Goal: Information Seeking & Learning: Learn about a topic

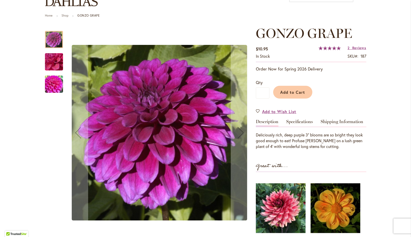
scroll to position [49, 0]
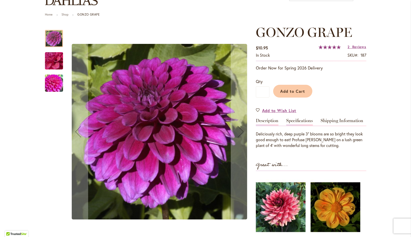
click at [304, 120] on link "Specifications" at bounding box center [299, 121] width 27 height 7
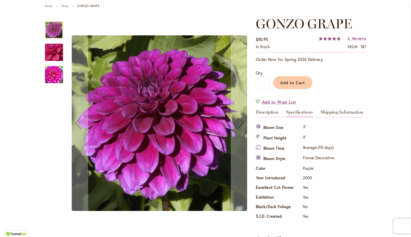
scroll to position [42, 0]
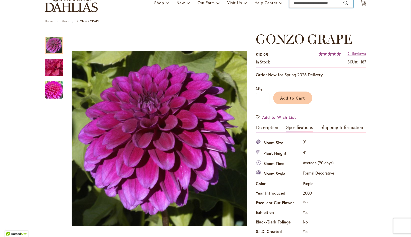
click at [303, 5] on input "Search" at bounding box center [321, 3] width 64 height 10
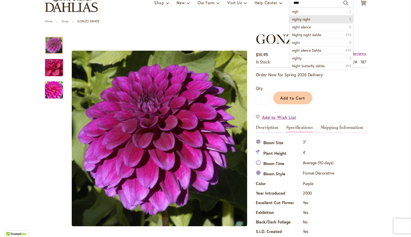
click at [316, 19] on li "nighty night 5" at bounding box center [320, 19] width 63 height 8
type input "**********"
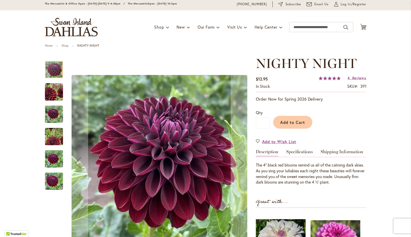
scroll to position [22, 0]
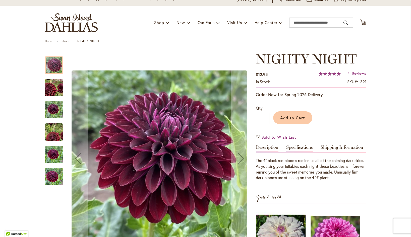
click at [300, 148] on link "Specifications" at bounding box center [299, 148] width 27 height 7
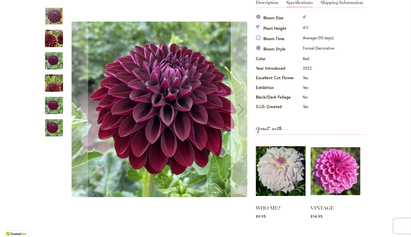
click at [240, 111] on div "Next" at bounding box center [241, 109] width 20 height 20
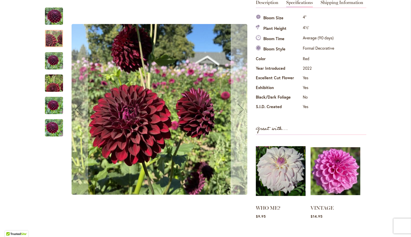
click at [240, 111] on div "Next" at bounding box center [241, 109] width 20 height 20
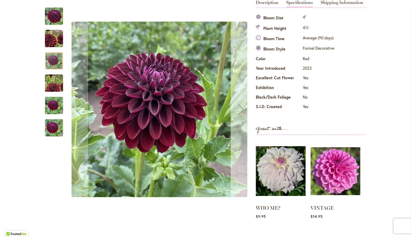
click at [240, 111] on div "Next" at bounding box center [241, 109] width 20 height 20
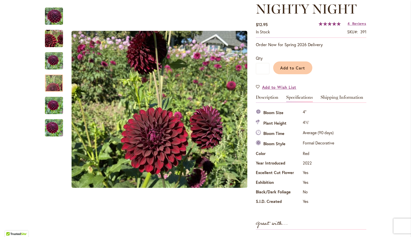
scroll to position [70, 0]
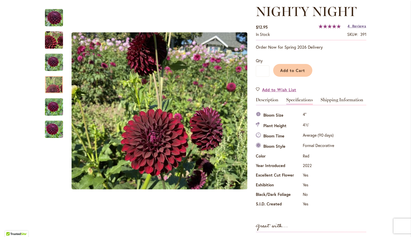
click at [361, 27] on span "Reviews" at bounding box center [359, 26] width 14 height 5
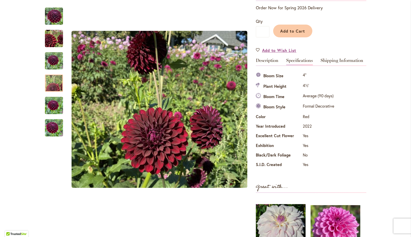
scroll to position [109, 0]
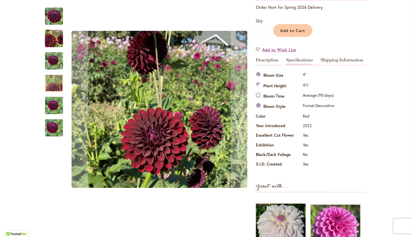
click at [52, 131] on img "Nighty Night" at bounding box center [54, 128] width 18 height 24
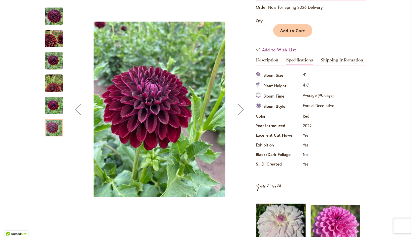
click at [54, 104] on img "Nighty Night" at bounding box center [54, 106] width 18 height 24
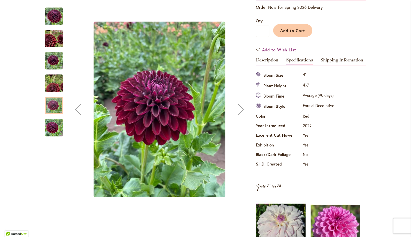
click at [58, 79] on img "Nighty Night" at bounding box center [54, 83] width 36 height 32
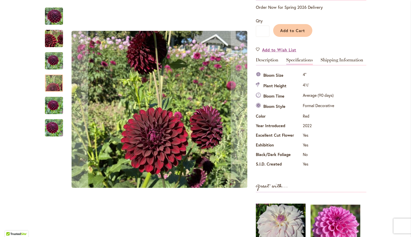
click at [56, 60] on img "Nighty Night" at bounding box center [54, 61] width 18 height 18
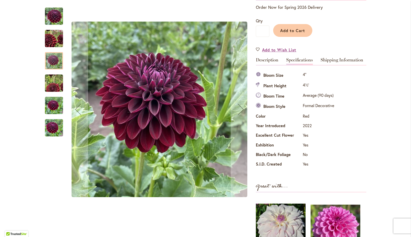
click at [55, 39] on img "Nighty Night" at bounding box center [54, 38] width 36 height 35
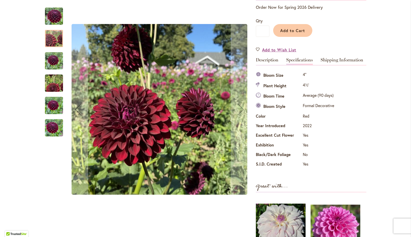
click at [55, 15] on img "Nighty Night" at bounding box center [54, 16] width 18 height 18
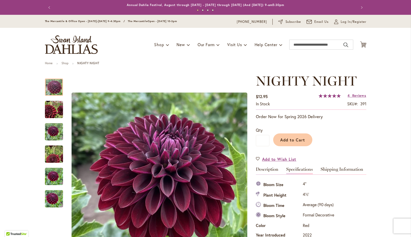
scroll to position [0, 0]
click at [305, 46] on input "Search" at bounding box center [321, 45] width 64 height 10
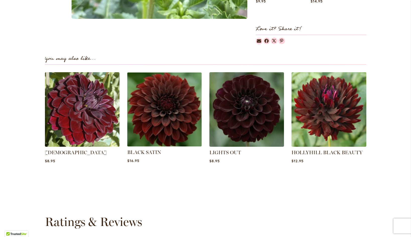
scroll to position [382, 0]
